Goal: Transaction & Acquisition: Purchase product/service

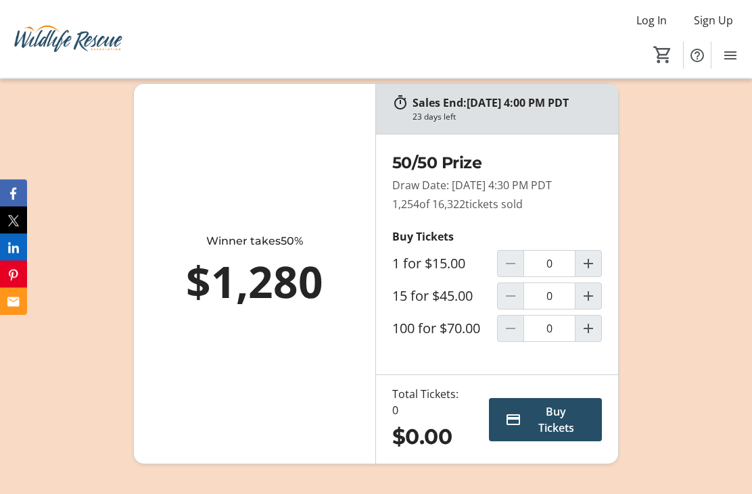
scroll to position [1103, 0]
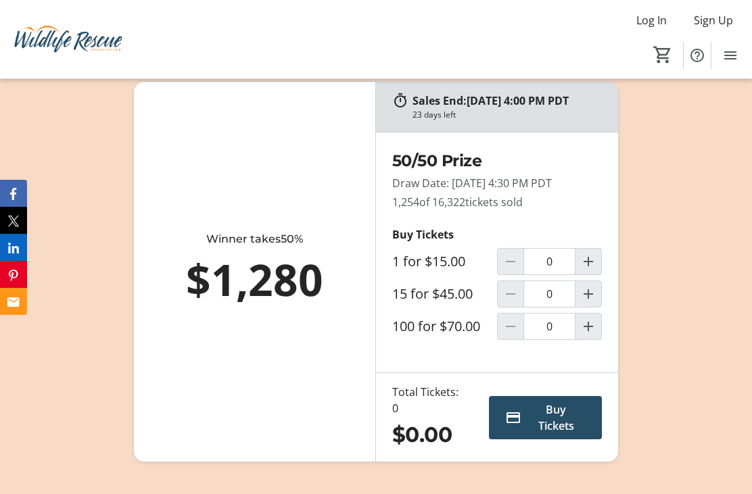
click at [591, 335] on mat-icon "Increment by one" at bounding box center [588, 327] width 16 height 16
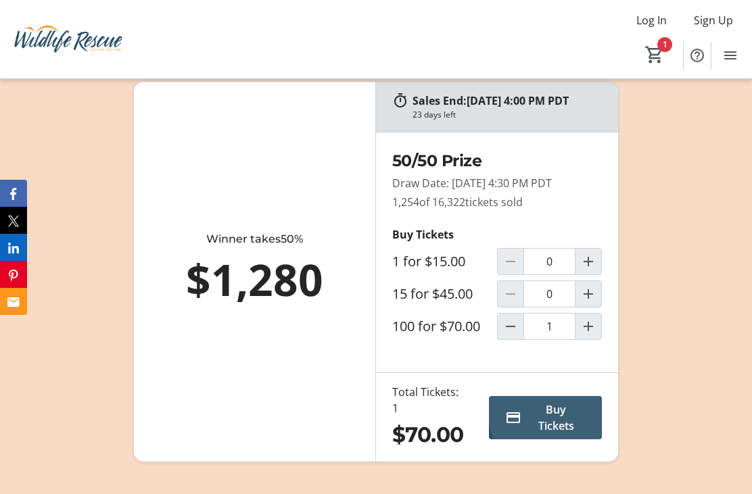
type input "1"
click at [563, 434] on span "Buy Tickets" at bounding box center [556, 418] width 59 height 32
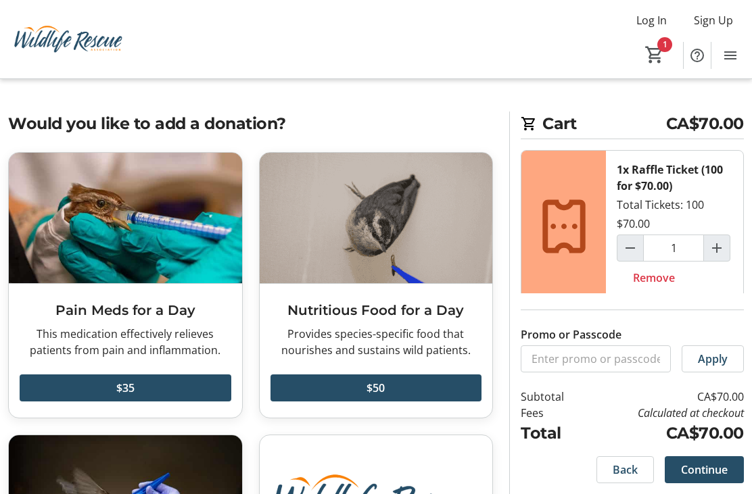
click at [723, 471] on span "Continue" at bounding box center [704, 470] width 47 height 16
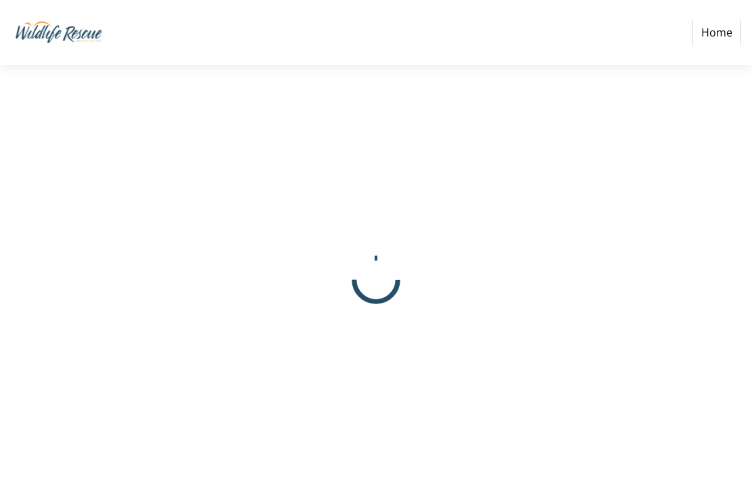
select select "CA"
